Goal: Use online tool/utility: Utilize a website feature to perform a specific function

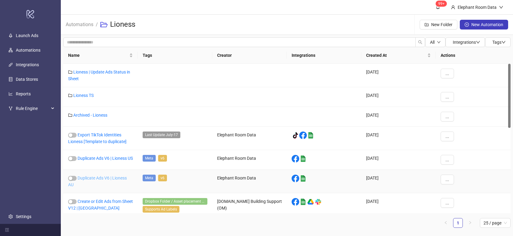
click at [104, 181] on link "Duplicate Ads V6 | Lioness AU" at bounding box center [97, 182] width 59 height 12
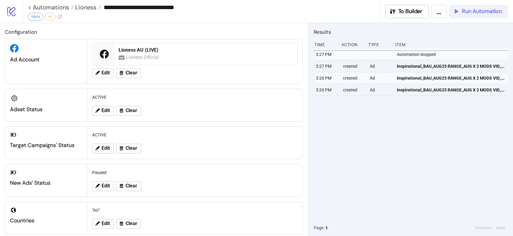
click at [462, 15] on button "Run Automation" at bounding box center [478, 11] width 59 height 13
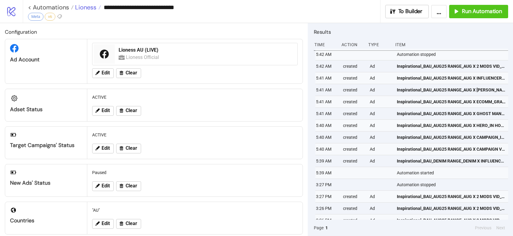
click at [88, 9] on span "Lioness" at bounding box center [85, 7] width 23 height 8
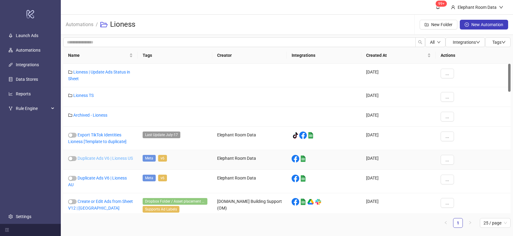
click at [109, 159] on link "Duplicate Ads V6 | Lioness US" at bounding box center [105, 158] width 55 height 5
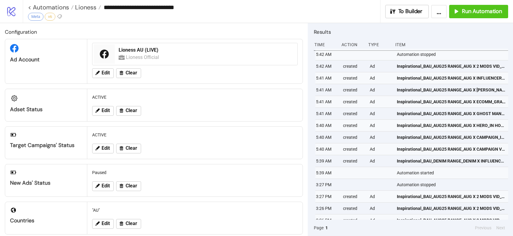
type input "**********"
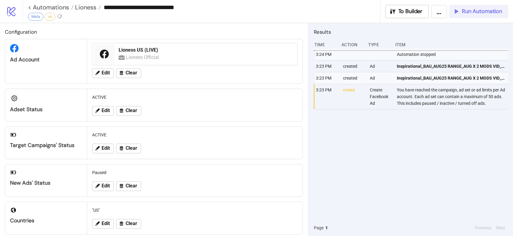
click at [476, 10] on span "Run Automation" at bounding box center [482, 11] width 40 height 7
